Goal: Information Seeking & Learning: Check status

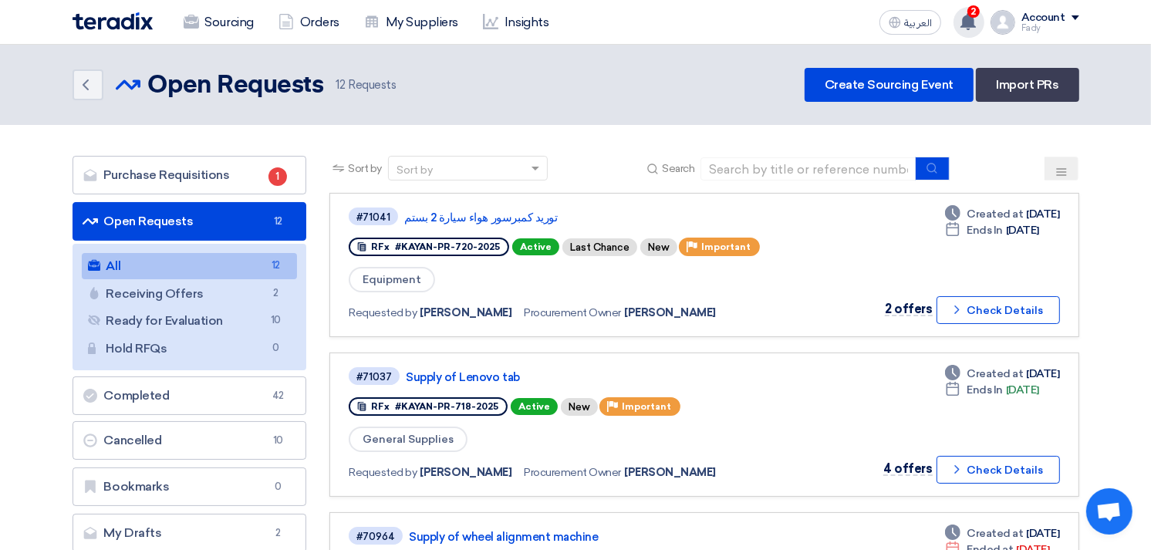
click at [967, 25] on use at bounding box center [967, 21] width 15 height 17
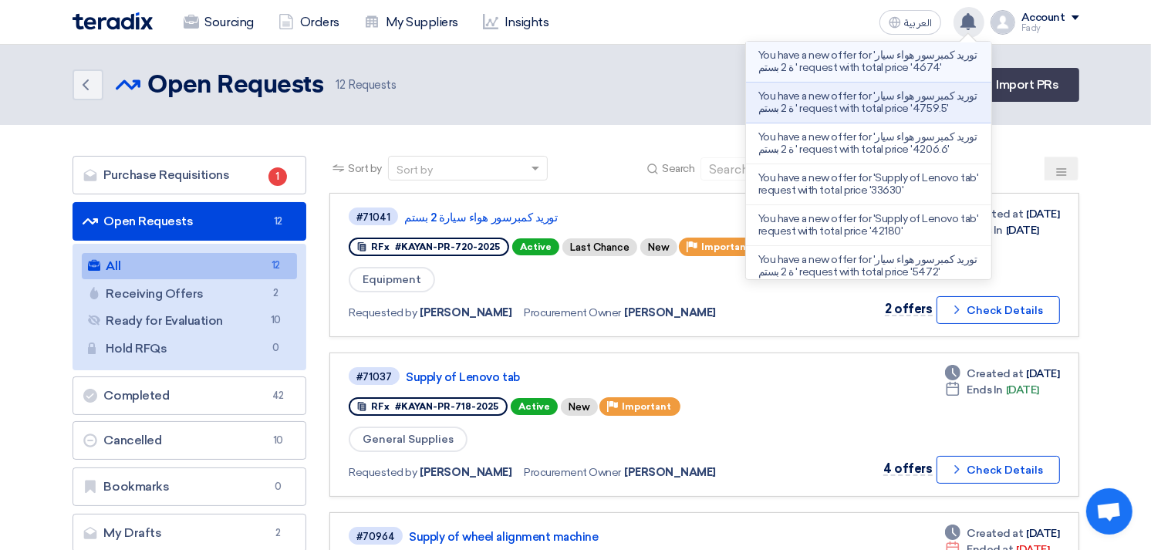
click at [913, 65] on p "You have a new offer for 'توريد كمبرسور هواء سيارة 2 بستم ' request with total …" at bounding box center [868, 61] width 221 height 25
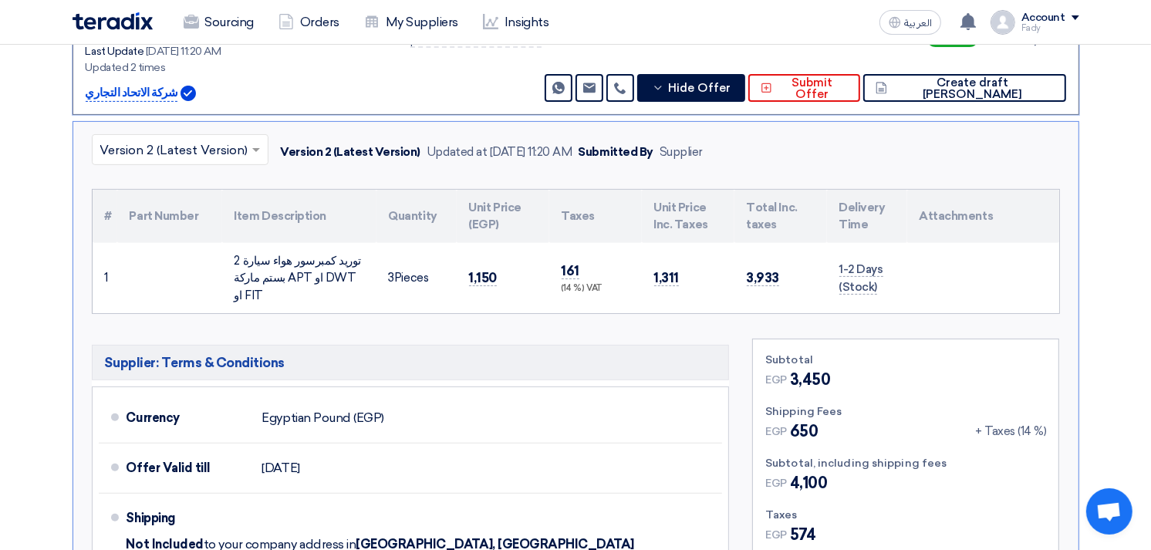
scroll to position [424, 0]
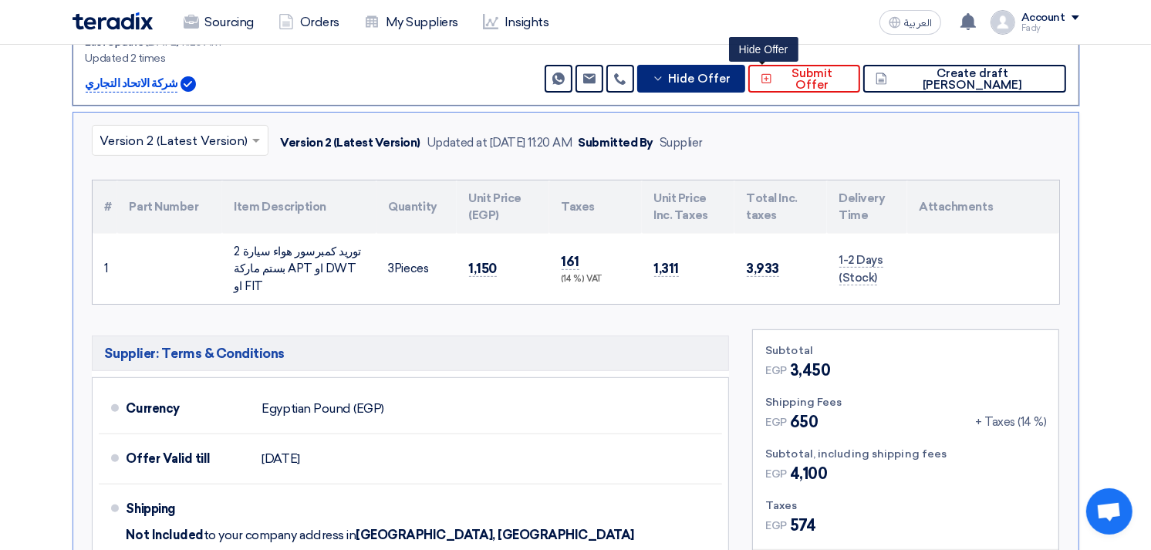
click at [745, 68] on button "Hide Offer" at bounding box center [691, 79] width 108 height 28
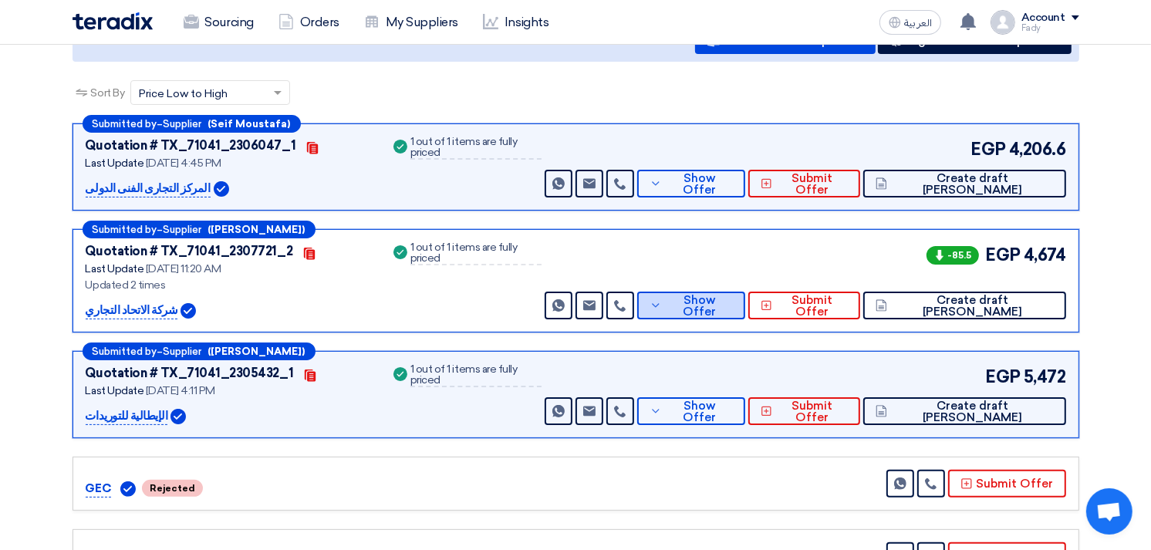
scroll to position [81, 0]
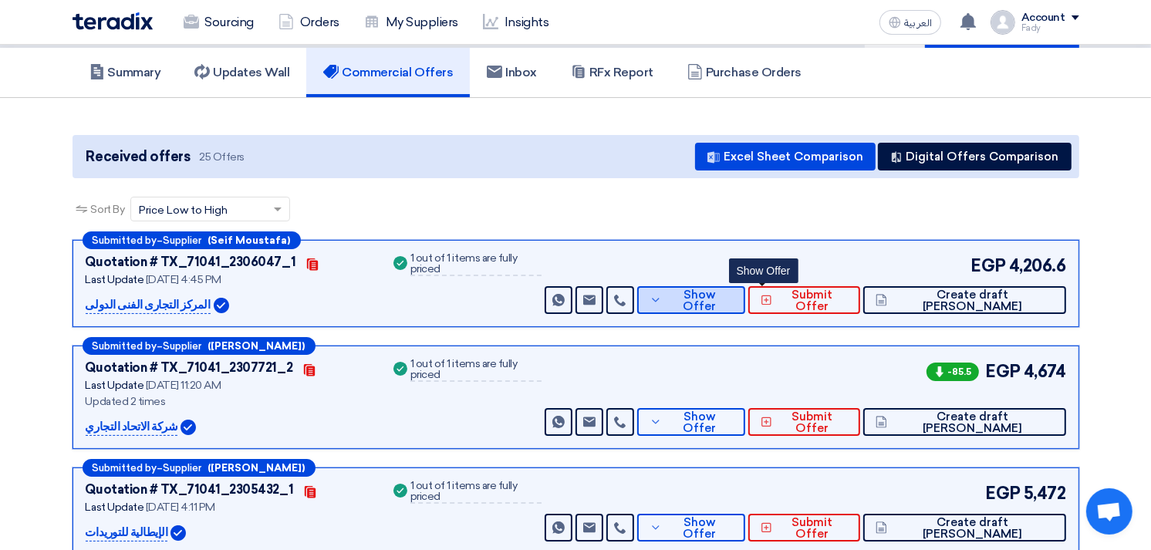
click at [733, 301] on span "Show Offer" at bounding box center [699, 300] width 67 height 23
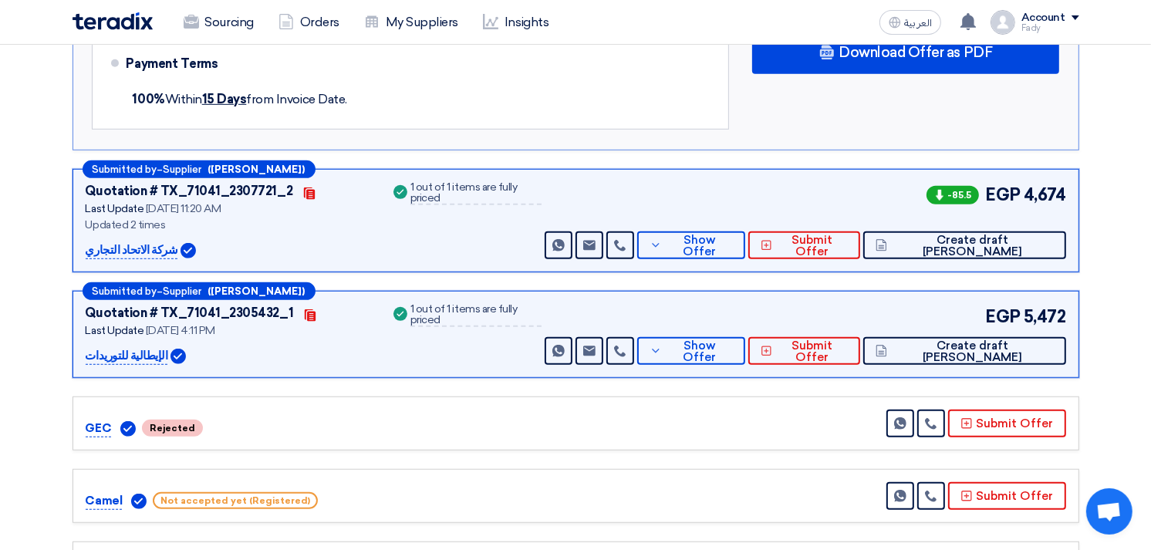
scroll to position [852, 0]
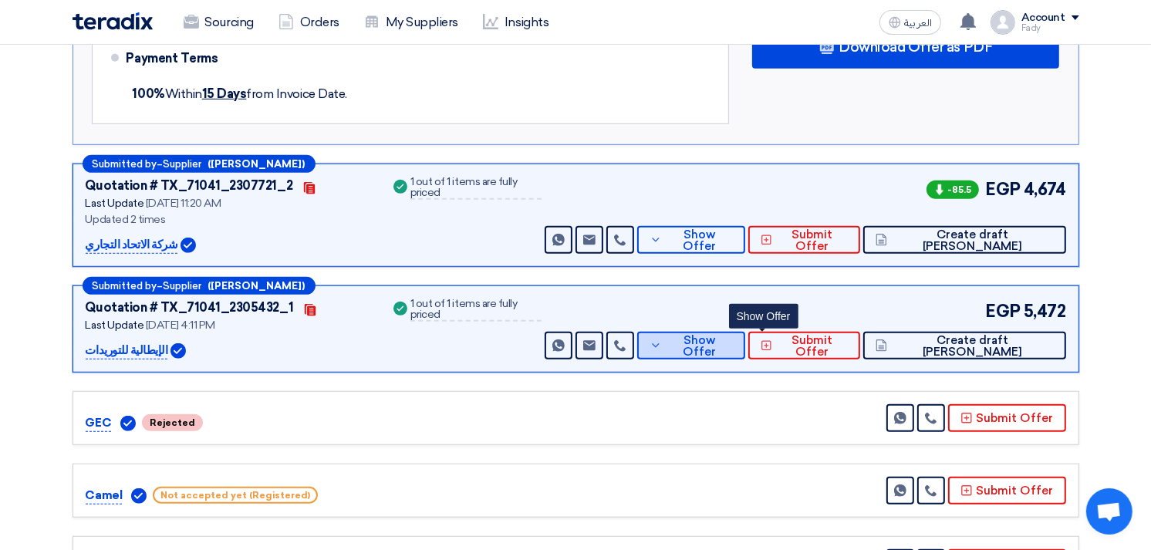
click at [745, 335] on button "Show Offer" at bounding box center [691, 346] width 108 height 28
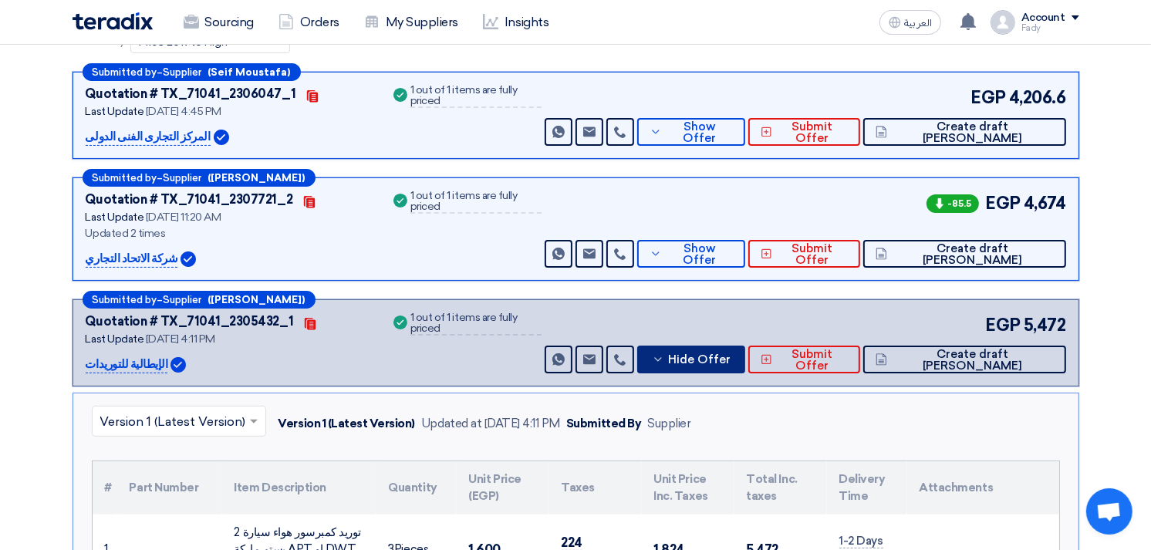
scroll to position [0, 0]
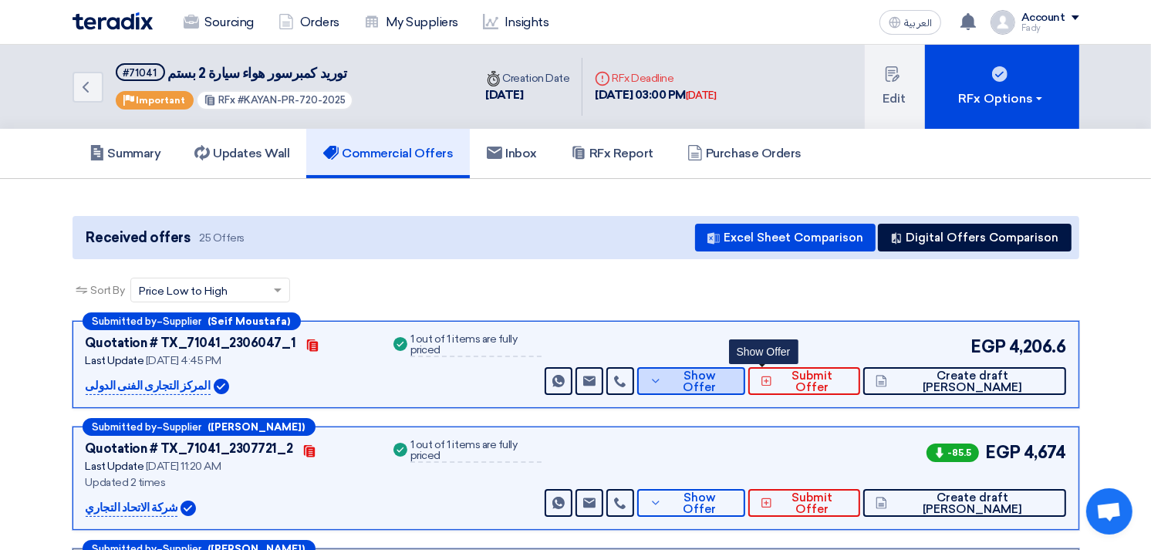
click at [733, 381] on span "Show Offer" at bounding box center [699, 381] width 67 height 23
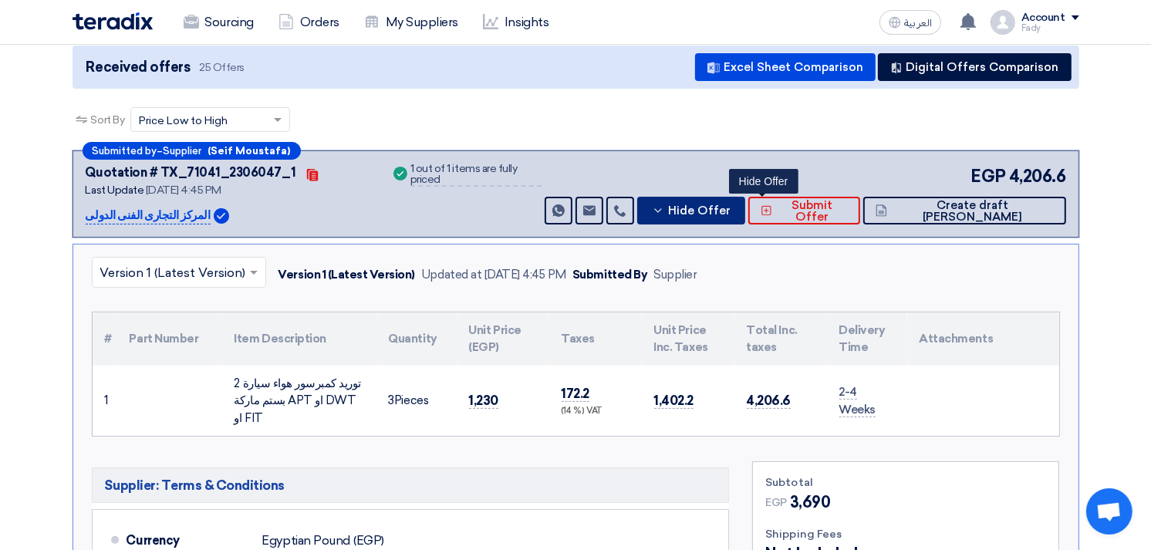
scroll to position [171, 0]
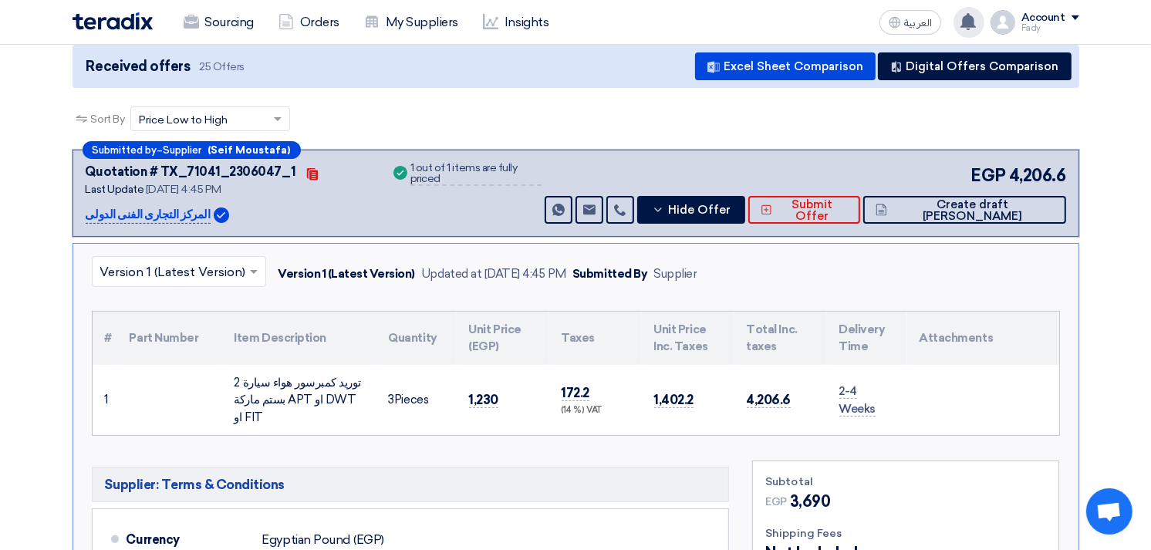
click at [977, 10] on div "You have a new offer for 'توريد كمبرسور هواء سيارة 2 بستم ' request with total …" at bounding box center [968, 22] width 31 height 31
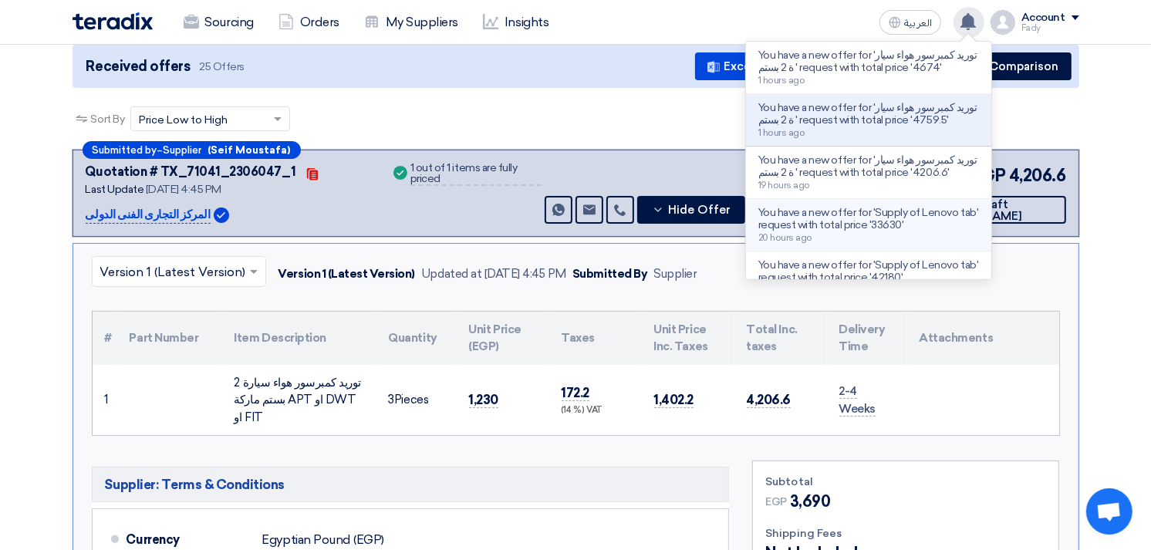
click at [937, 238] on div "You have a new offer for 'Supply of Lenovo tab' request with total price '33630…" at bounding box center [868, 225] width 221 height 36
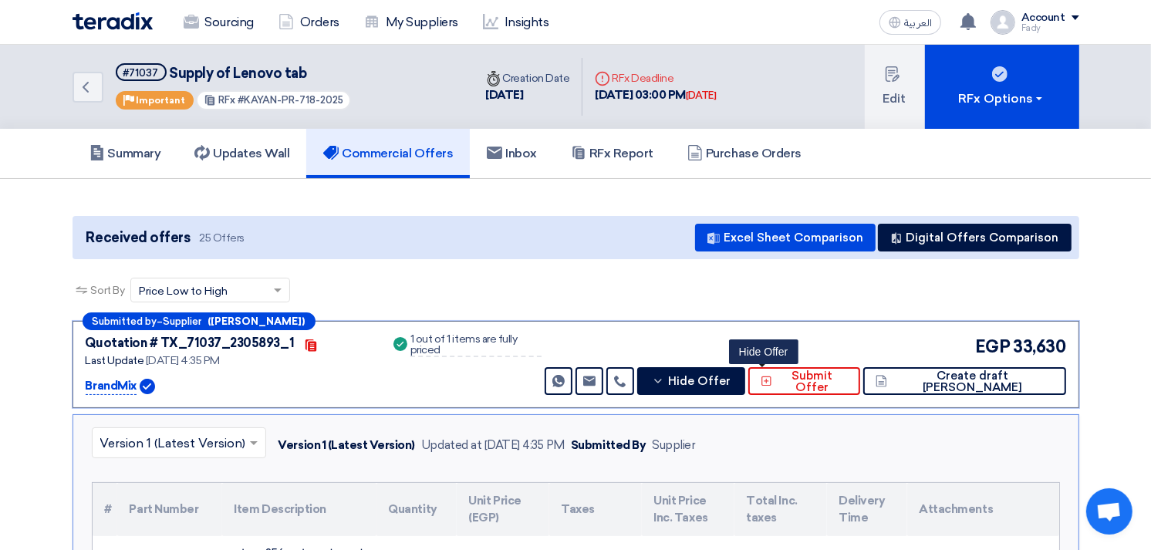
click at [730, 376] on span "Hide Offer" at bounding box center [699, 382] width 62 height 12
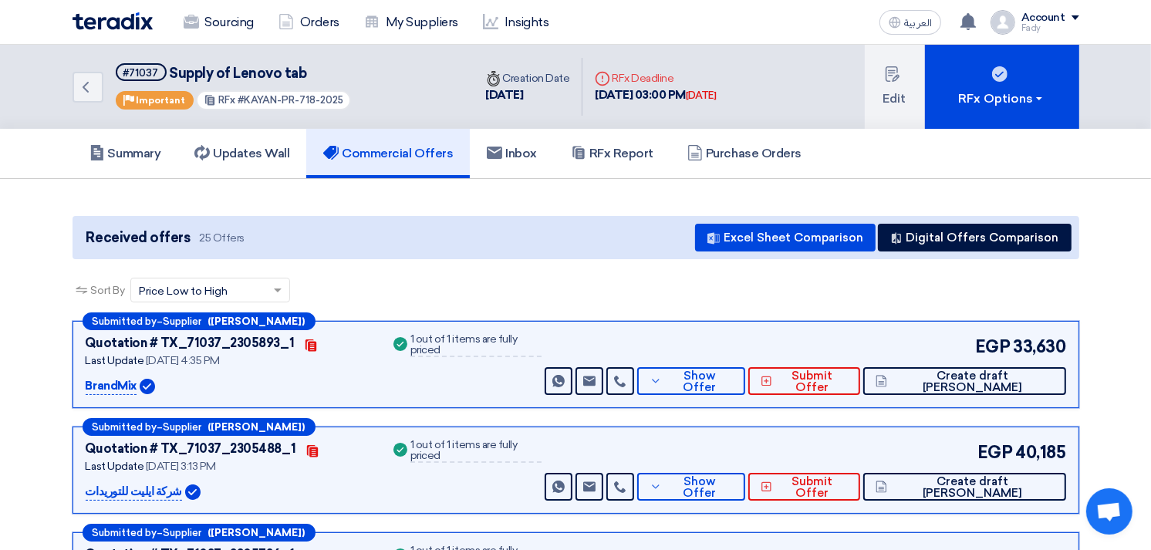
click at [542, 288] on div "Sort By Sort by × Price Low to High ×" at bounding box center [576, 299] width 1007 height 43
